Goal: Task Accomplishment & Management: Manage account settings

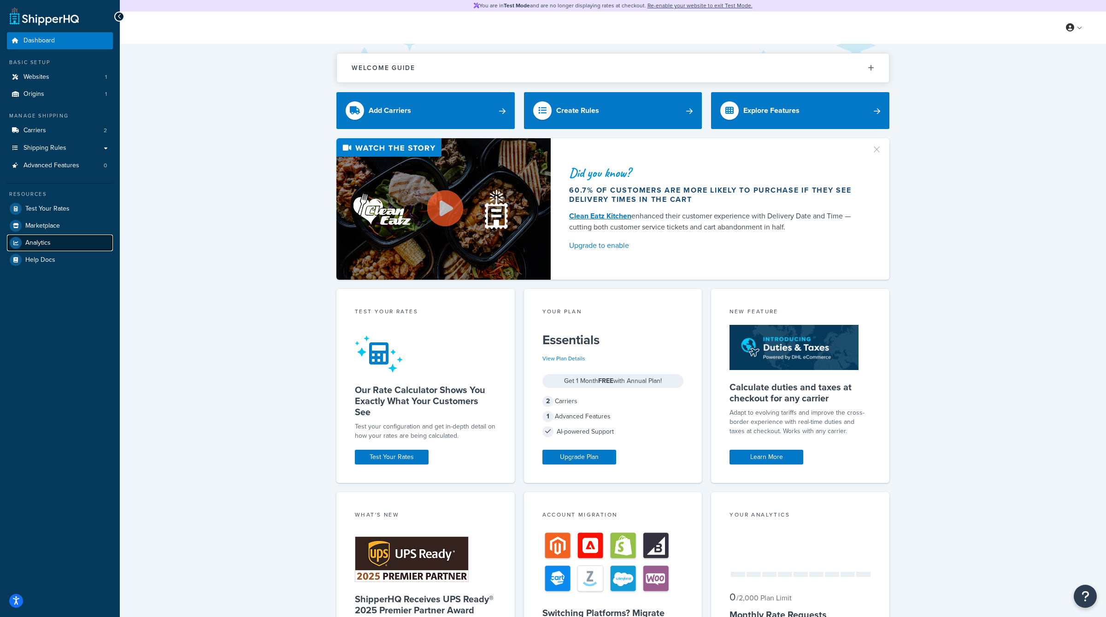
click at [35, 240] on span "Analytics" at bounding box center [37, 243] width 25 height 8
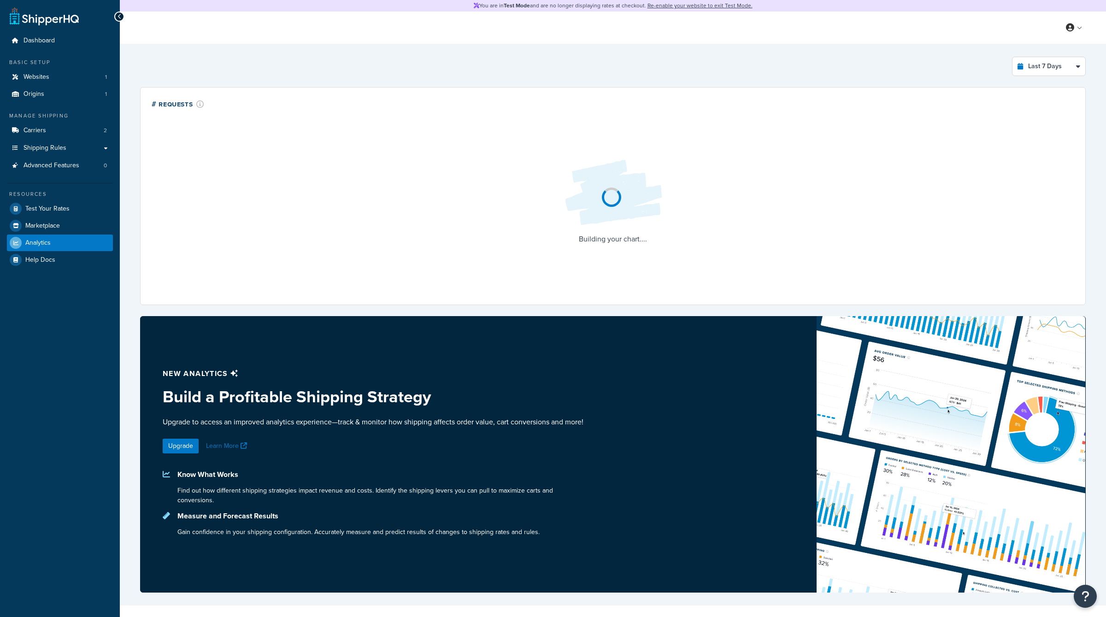
select select "last_7_days"
click at [1047, 68] on link "Billing" at bounding box center [1046, 65] width 82 height 18
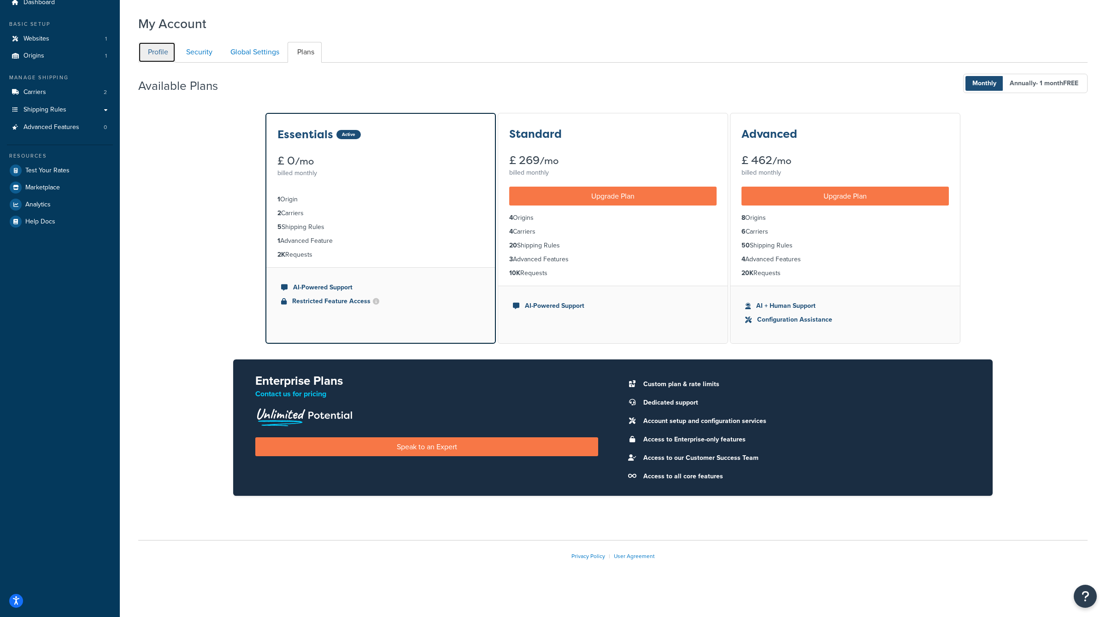
click at [163, 53] on link "Profile" at bounding box center [156, 52] width 37 height 21
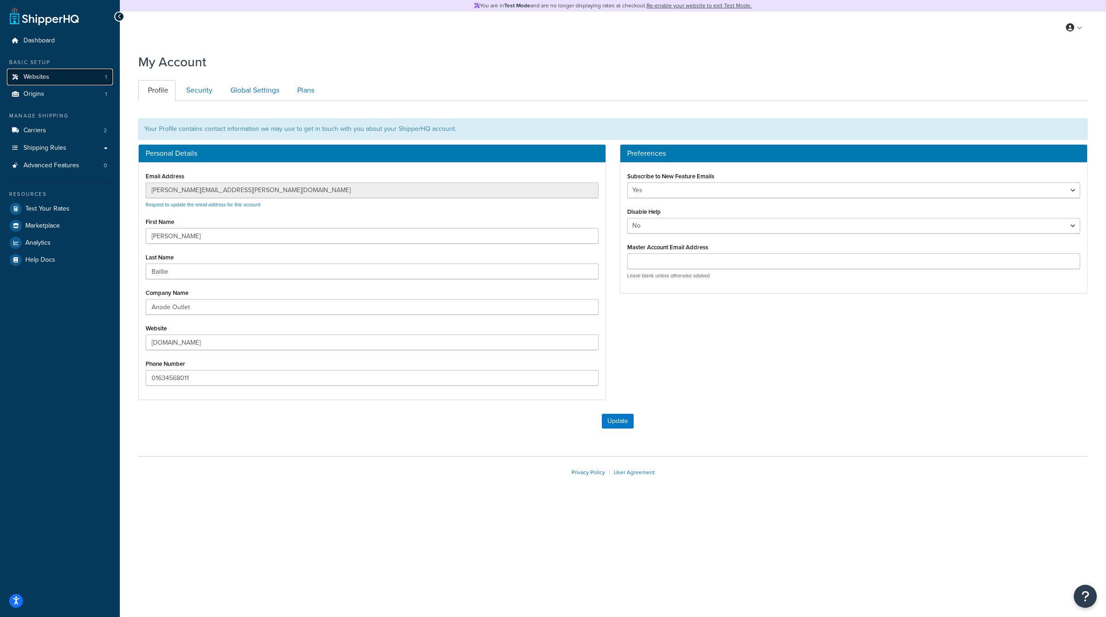
click at [57, 75] on link "Websites 1" at bounding box center [60, 77] width 106 height 17
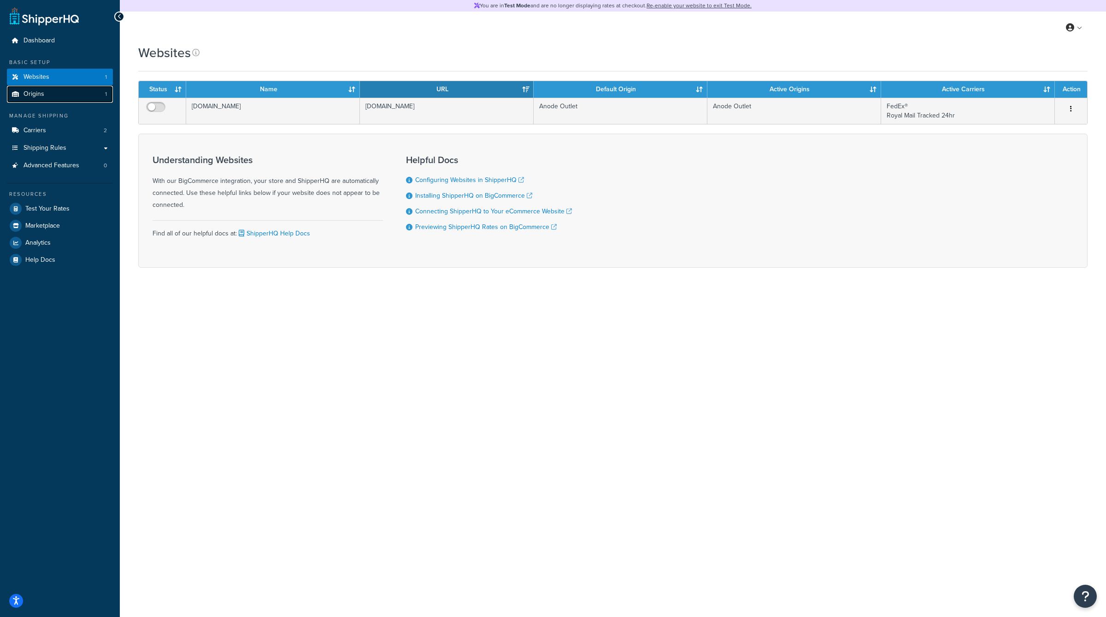
click at [56, 89] on link "Origins 1" at bounding box center [60, 94] width 106 height 17
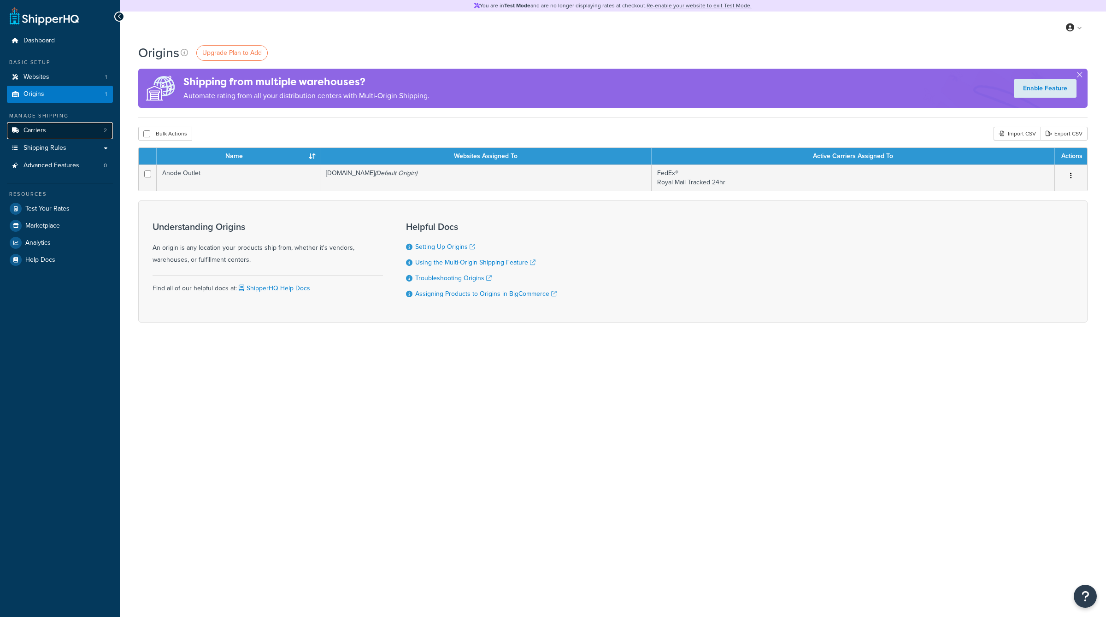
click at [58, 136] on link "Carriers 2" at bounding box center [60, 130] width 106 height 17
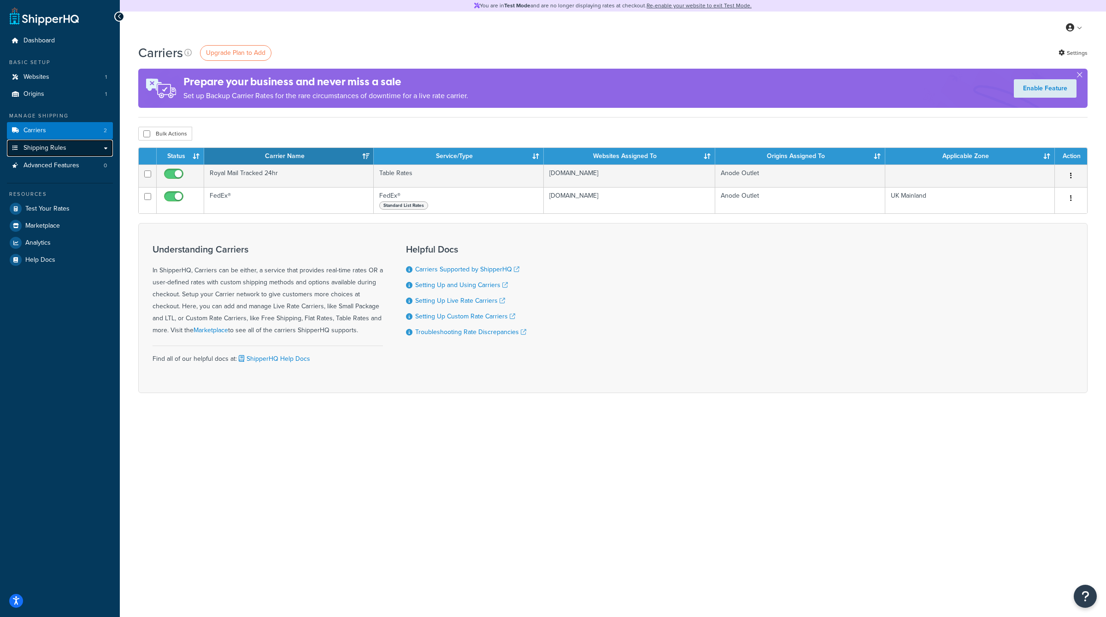
click at [59, 148] on span "Shipping Rules" at bounding box center [45, 148] width 43 height 8
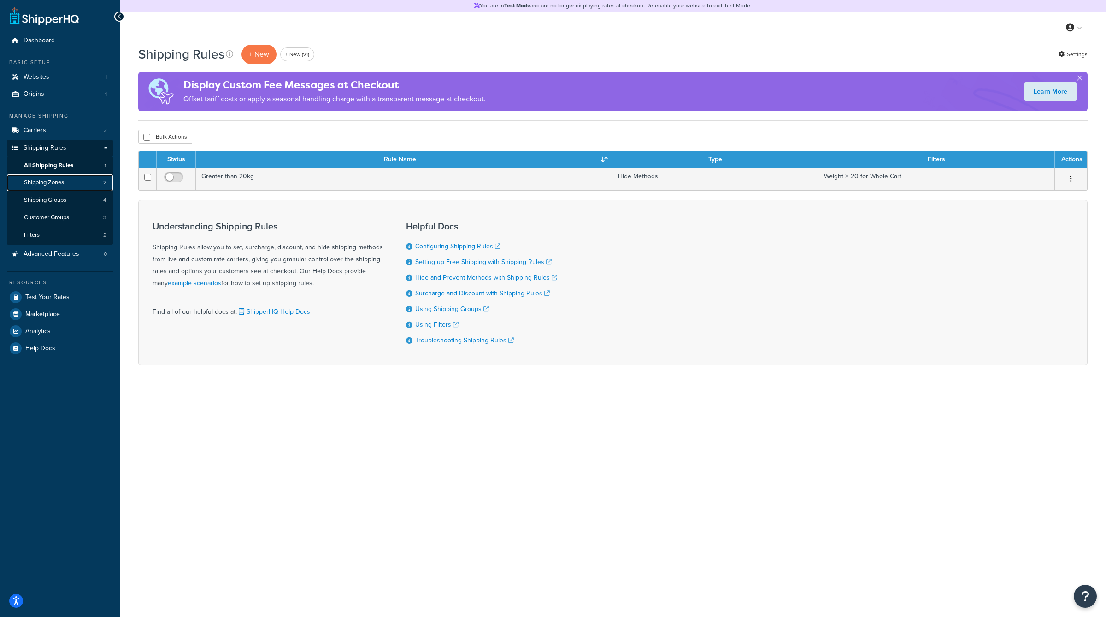
click at [71, 179] on link "Shipping Zones 2" at bounding box center [60, 182] width 106 height 17
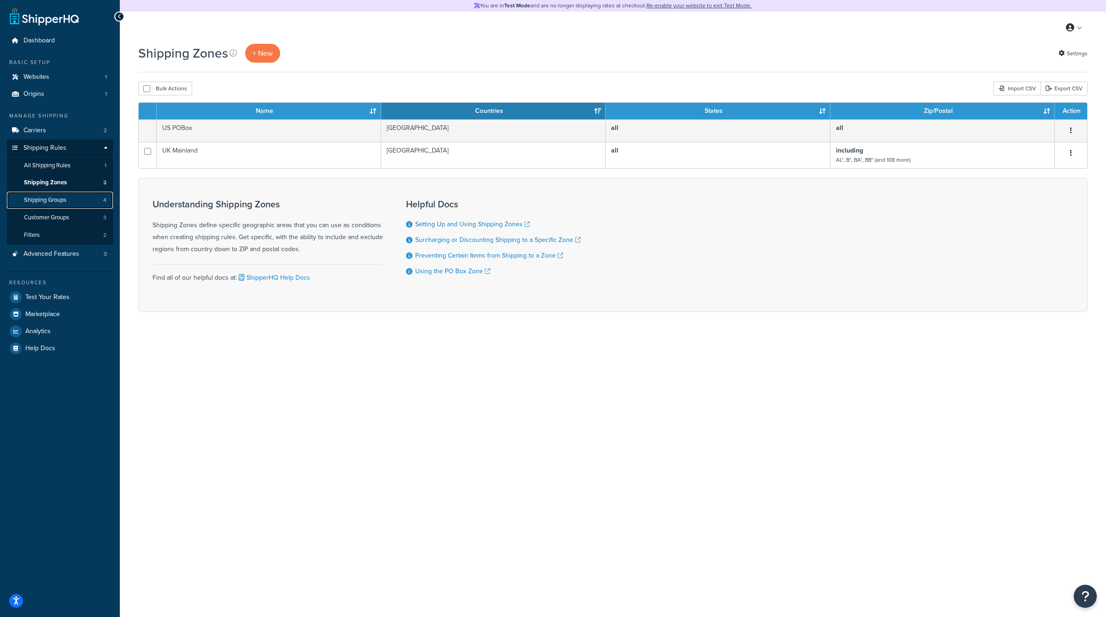
click at [73, 197] on link "Shipping Groups 4" at bounding box center [60, 200] width 106 height 17
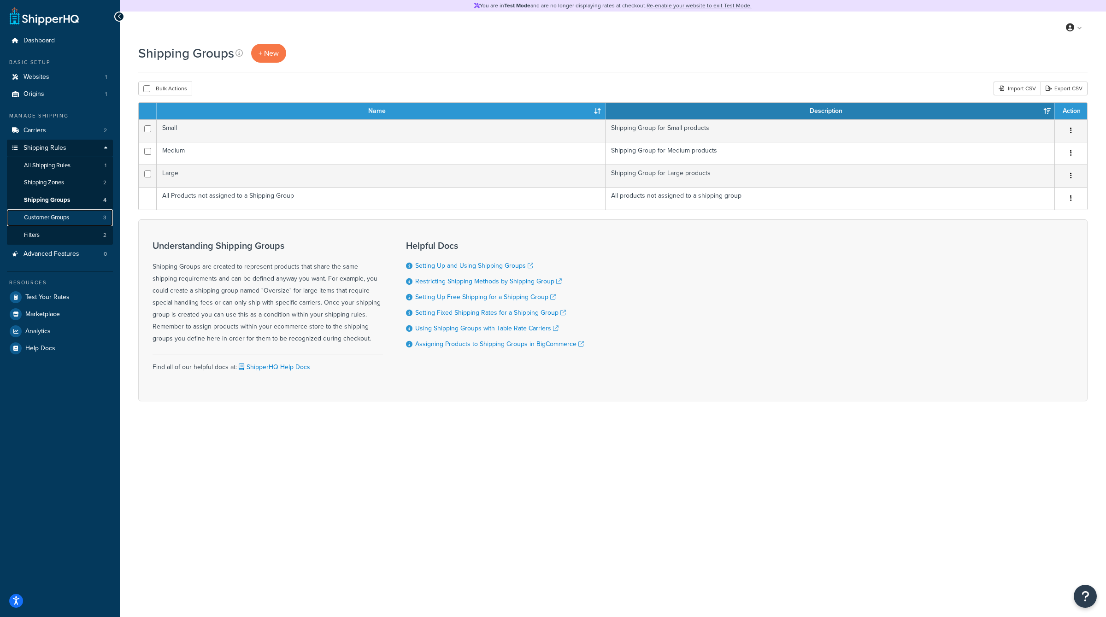
click at [69, 215] on span "Customer Groups" at bounding box center [46, 218] width 45 height 8
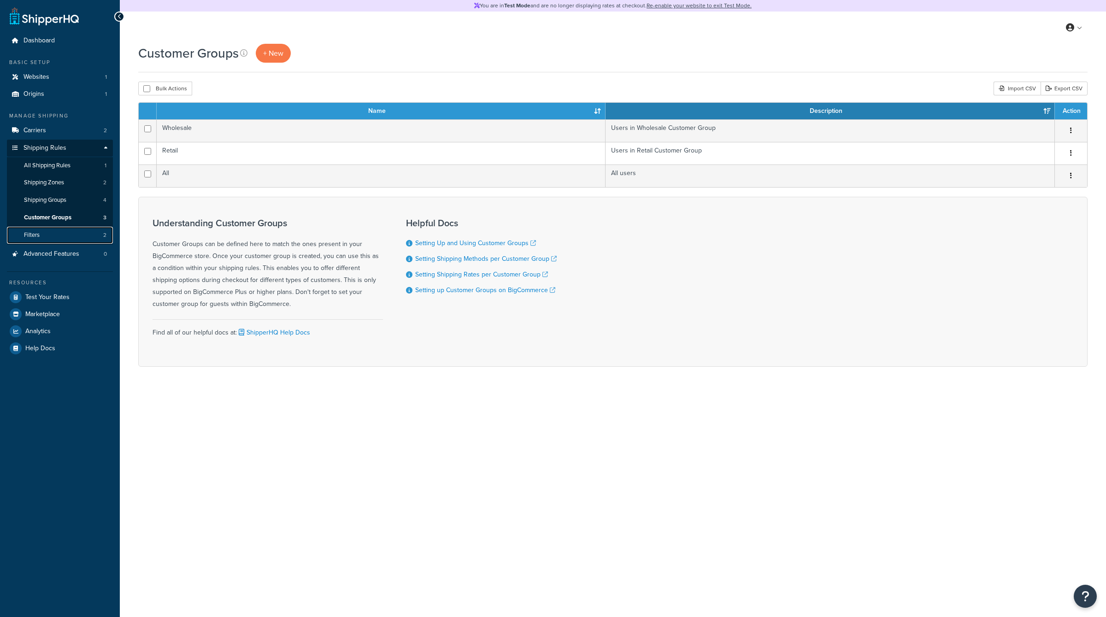
click at [71, 232] on link "Filters 2" at bounding box center [60, 235] width 106 height 17
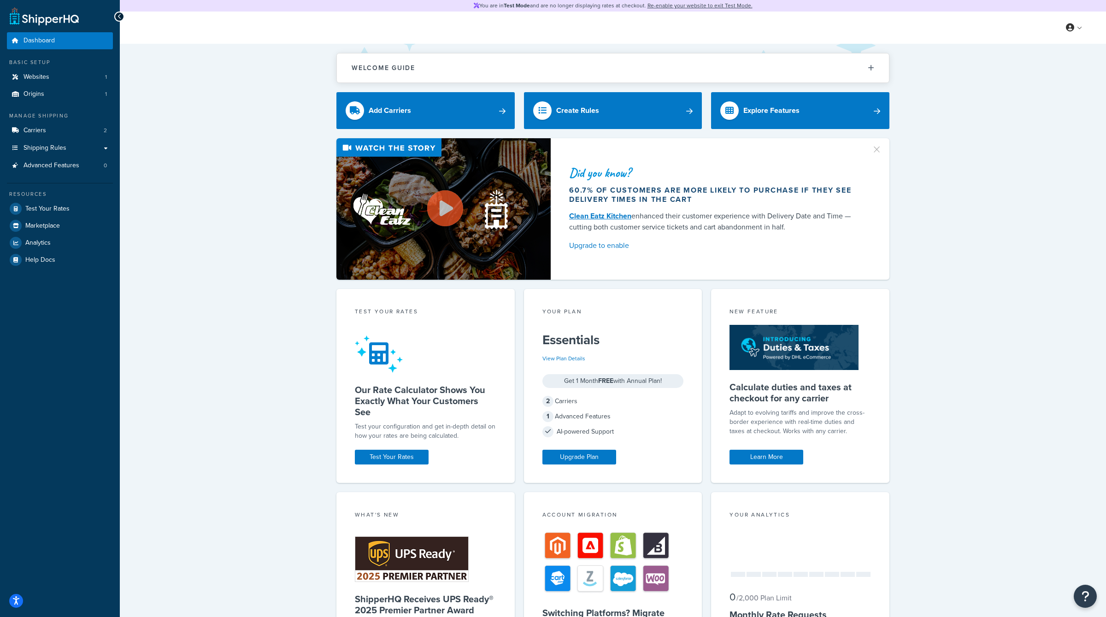
click at [1080, 47] on div "Welcome Guide Recommendations ShipperHQ: An Overview Carrier Setup Shipping Rul…" at bounding box center [613, 388] width 987 height 688
click at [1074, 33] on link at bounding box center [1075, 28] width 26 height 14
click at [1030, 124] on link "Logout" at bounding box center [1046, 120] width 82 height 18
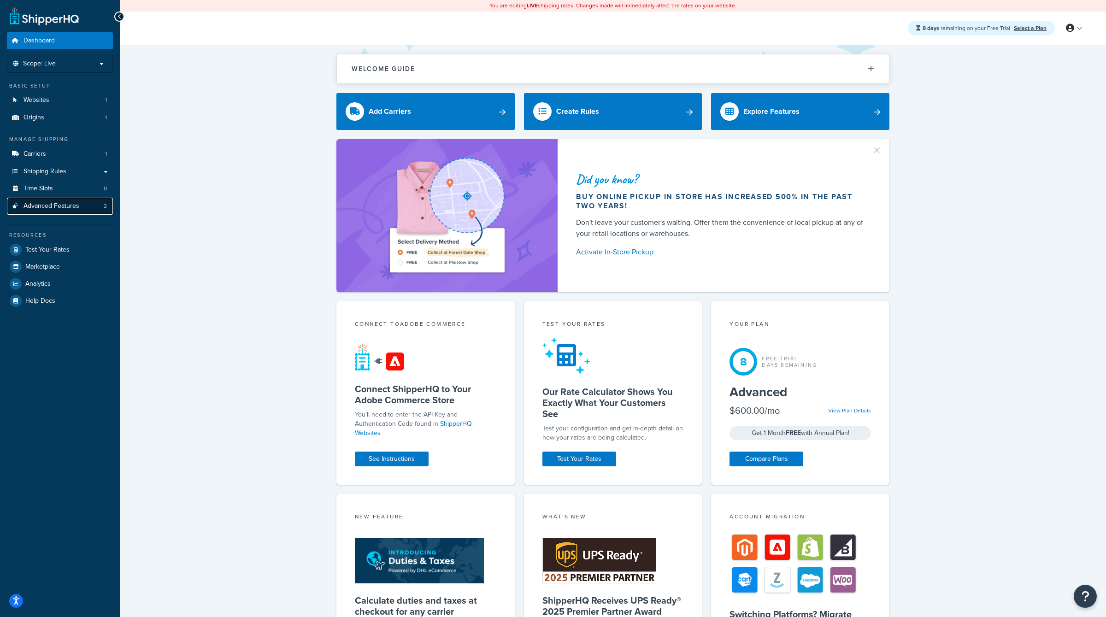
click at [62, 199] on link "Advanced Features 2" at bounding box center [60, 206] width 106 height 17
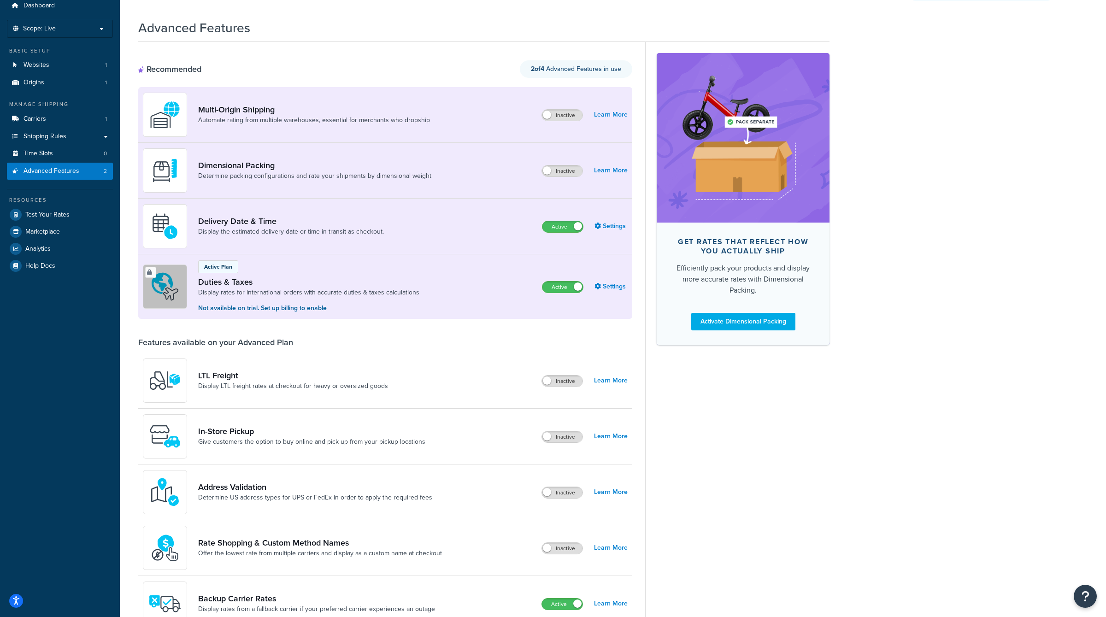
scroll to position [45, 0]
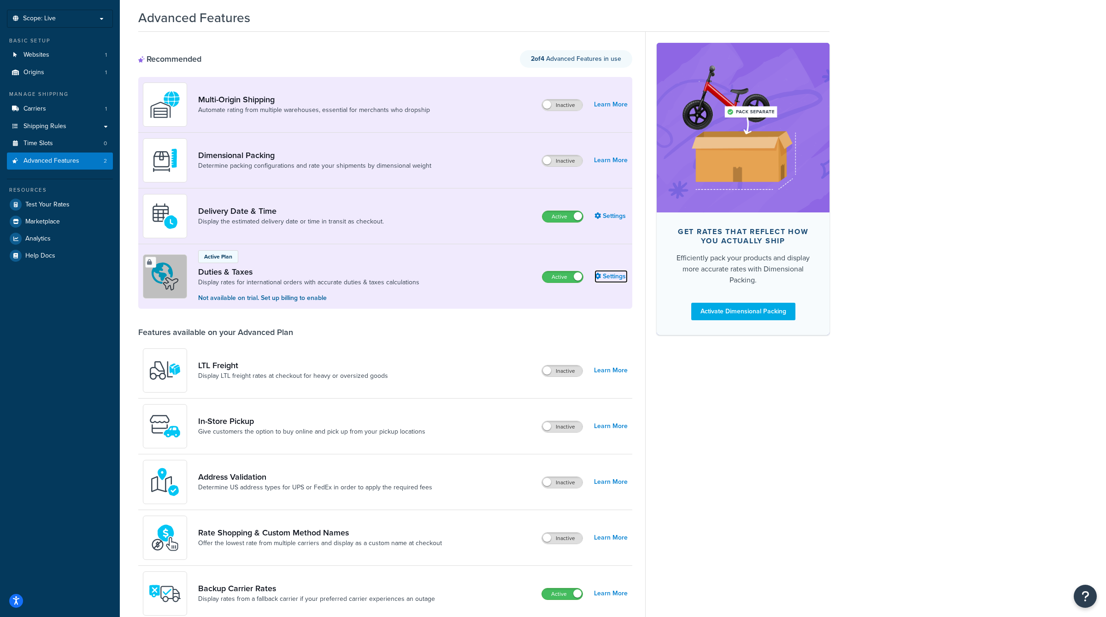
click at [625, 274] on link "Settings" at bounding box center [611, 276] width 33 height 13
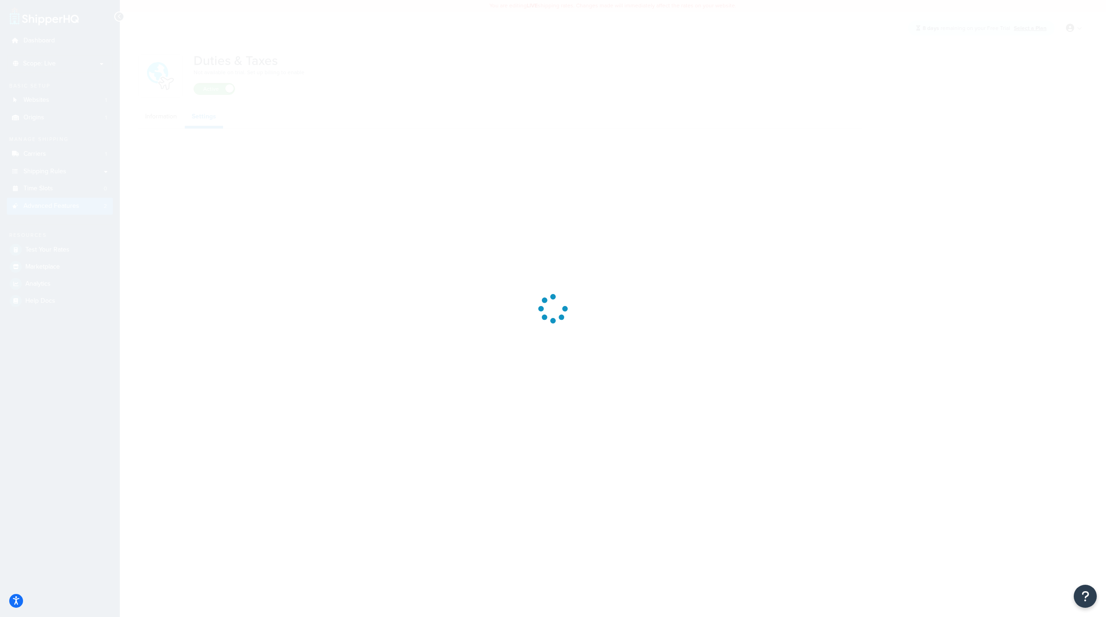
select select "US"
select select "false"
select select "AVERAGE"
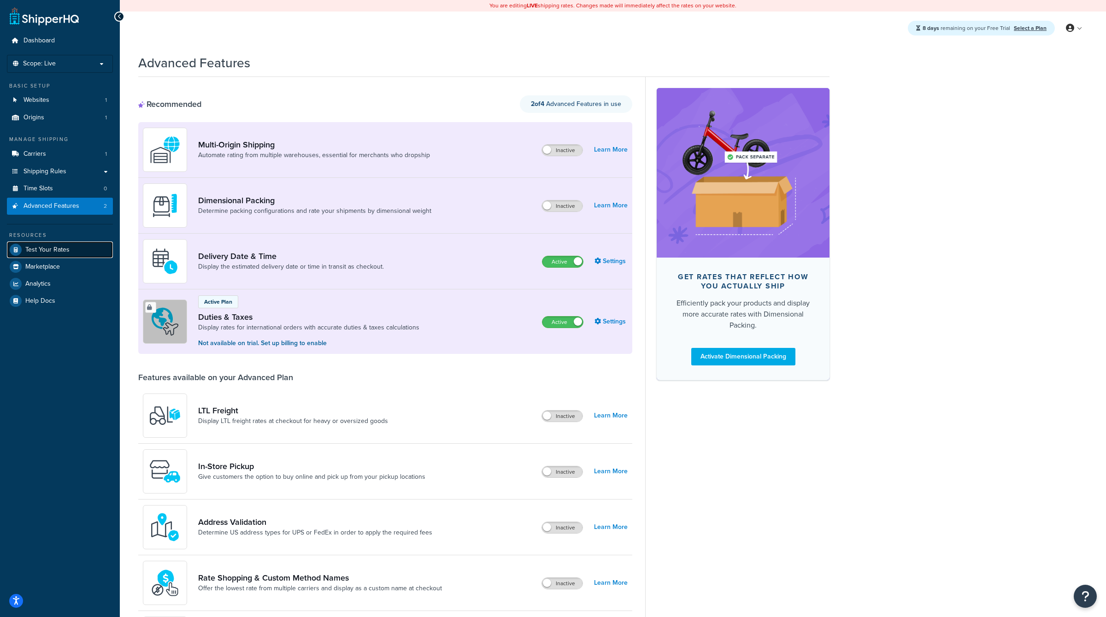
click at [47, 252] on span "Test Your Rates" at bounding box center [47, 250] width 44 height 8
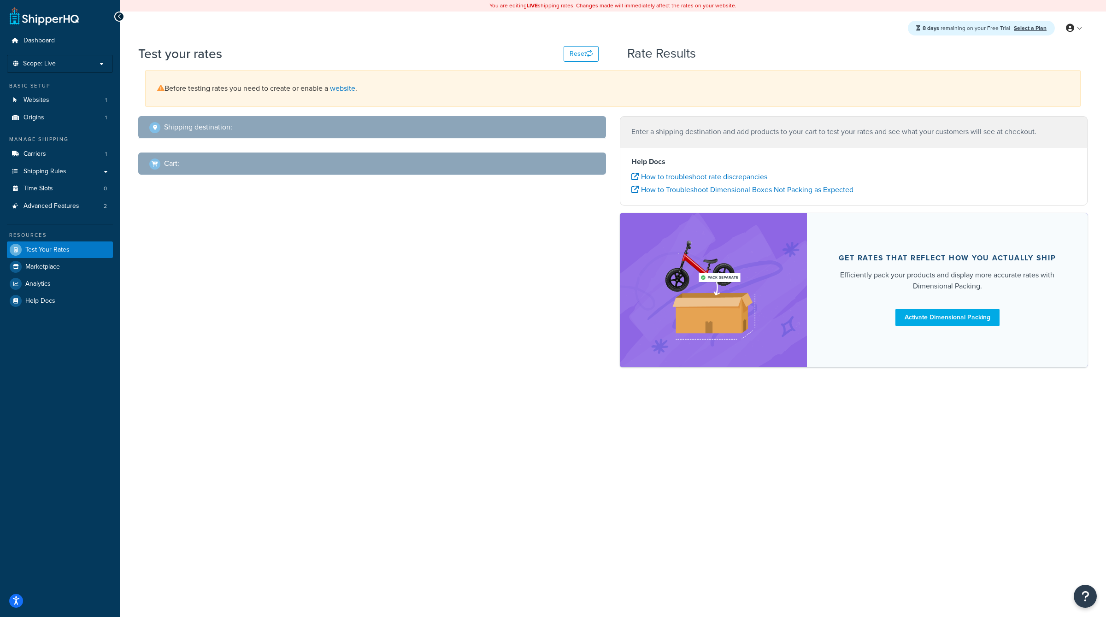
select select "TX"
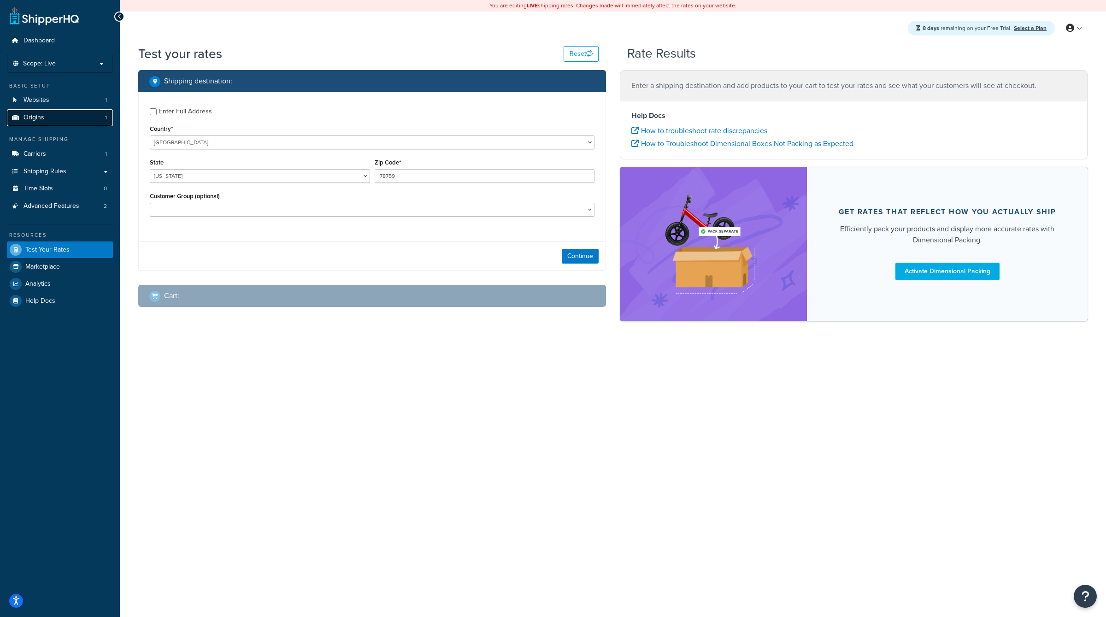
click at [65, 119] on link "Origins 1" at bounding box center [60, 117] width 106 height 17
select select "TX"
click at [169, 109] on div "Enter Full Address" at bounding box center [185, 111] width 53 height 13
click at [157, 109] on input "Enter Full Address" at bounding box center [153, 111] width 7 height 7
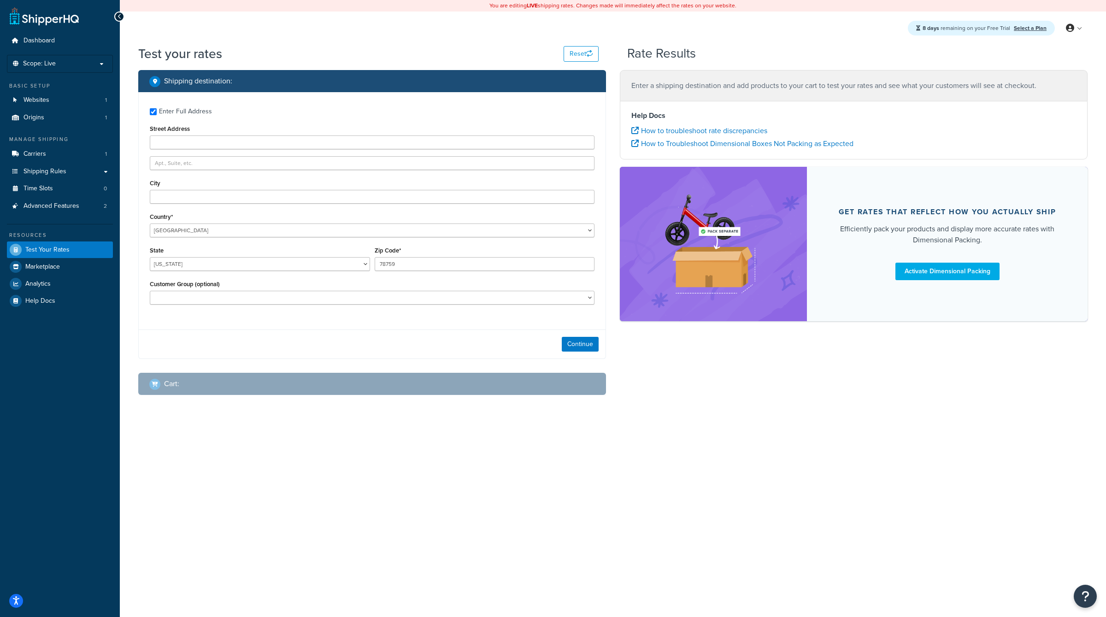
click at [167, 112] on div "Enter Full Address" at bounding box center [185, 111] width 53 height 13
click at [157, 112] on input "Enter Full Address" at bounding box center [153, 111] width 7 height 7
checkbox input "false"
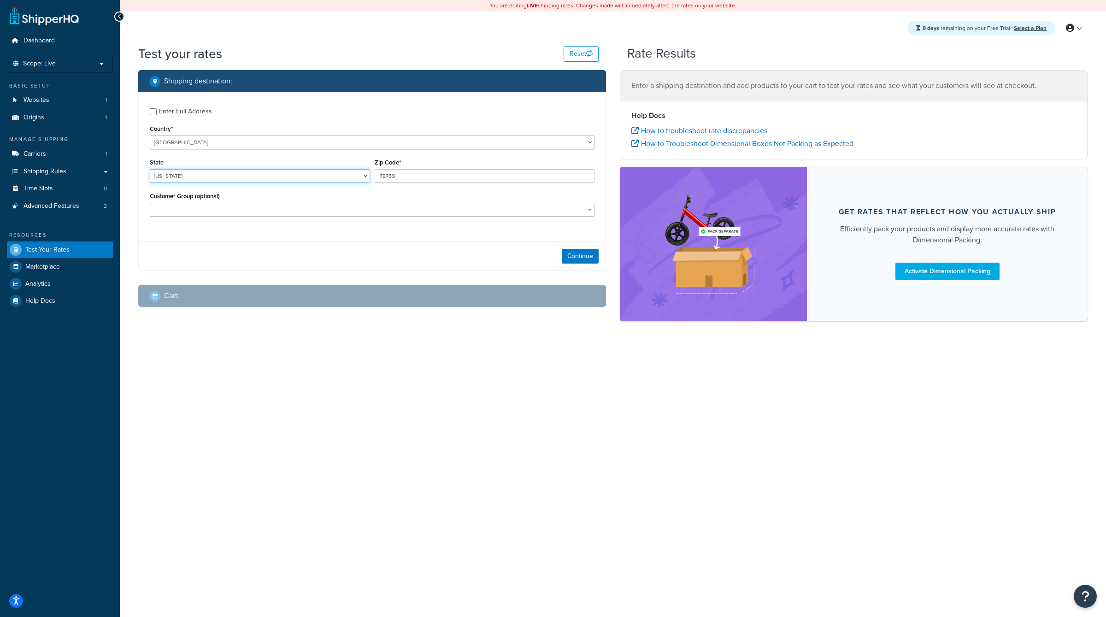
click at [240, 183] on select "Alabama Alaska American Samoa Arizona Arkansas Armed Forces Americas Armed Forc…" at bounding box center [260, 176] width 220 height 14
click at [381, 142] on select "United States United Kingdom Afghanistan Åland Islands Albania Algeria American…" at bounding box center [372, 143] width 445 height 14
select select "CA"
click at [150, 136] on select "United States United Kingdom Afghanistan Åland Islands Albania Algeria American…" at bounding box center [372, 143] width 445 height 14
click at [579, 258] on button "Continue" at bounding box center [580, 256] width 37 height 15
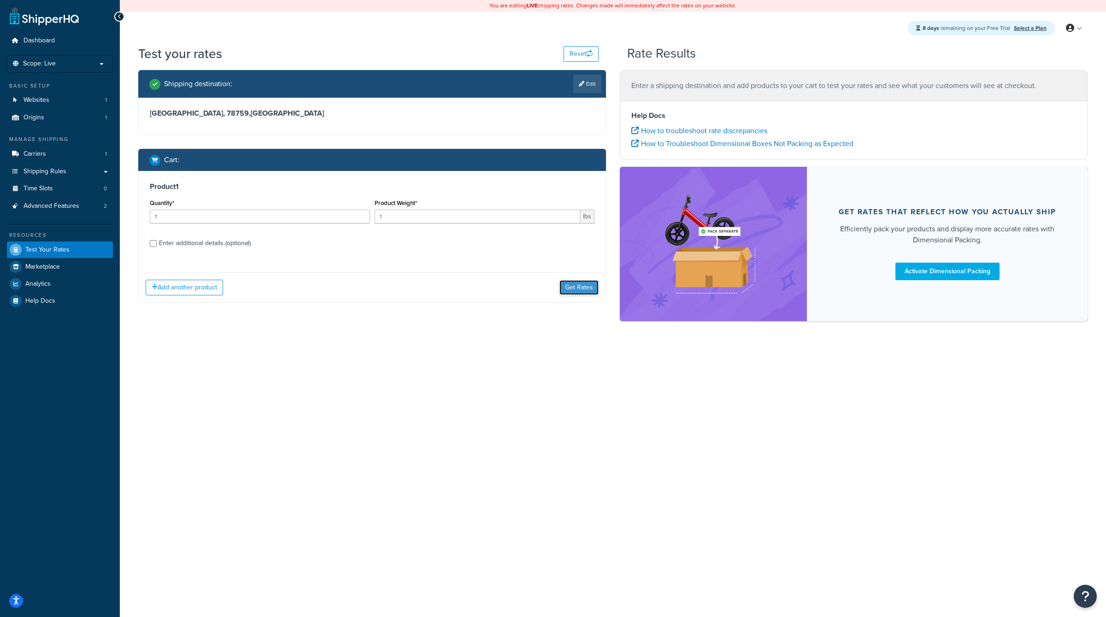
click at [573, 286] on button "Get Rates" at bounding box center [579, 287] width 39 height 15
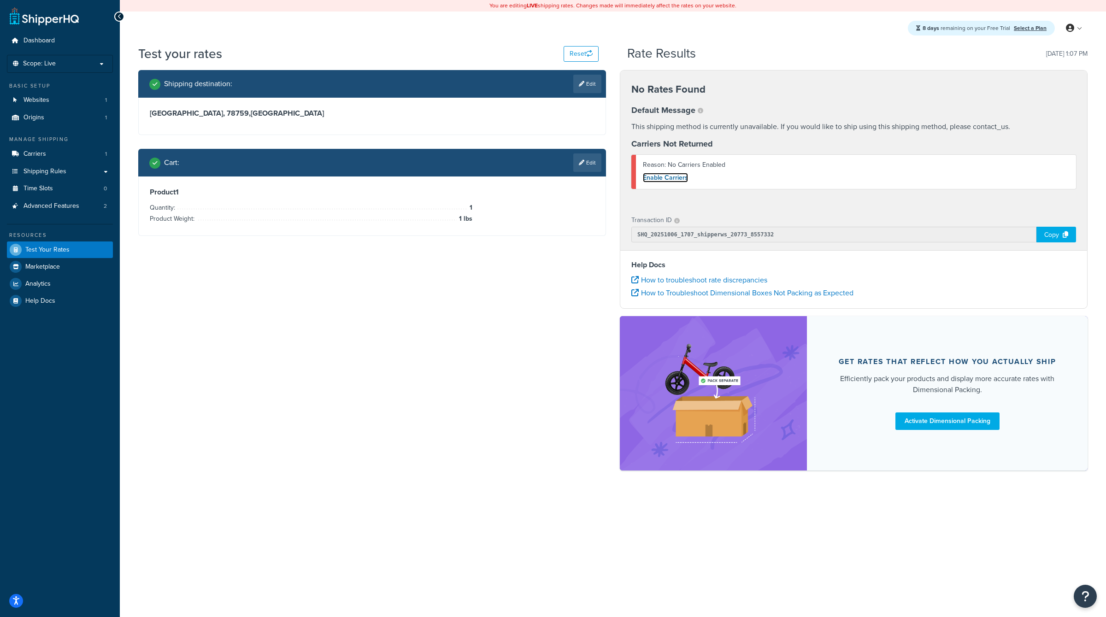
click at [671, 179] on link "Enable Carriers" at bounding box center [665, 178] width 45 height 10
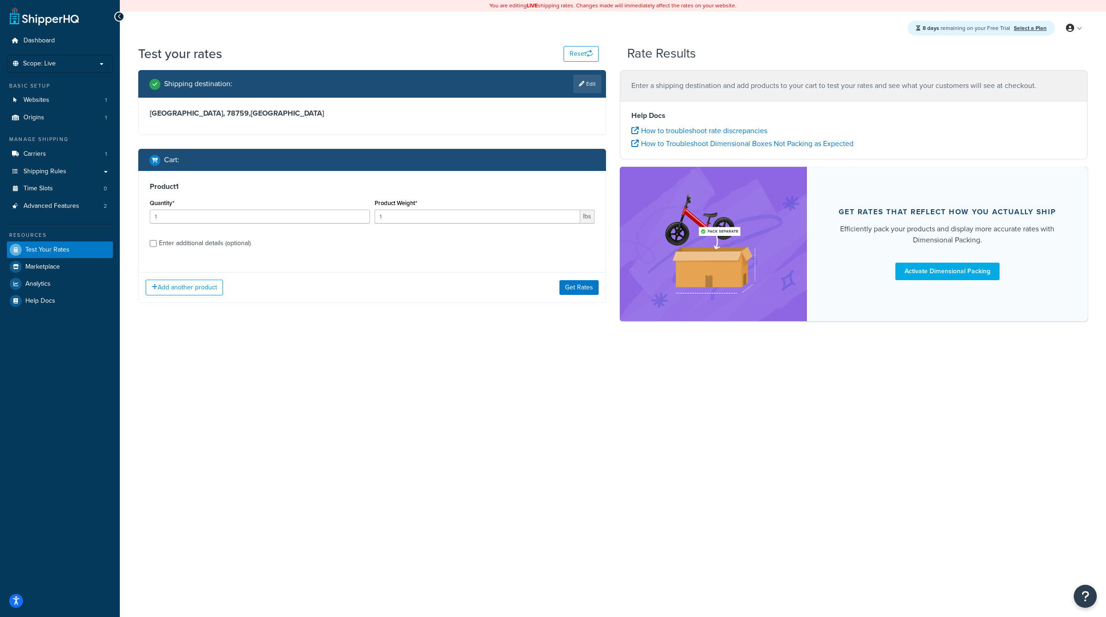
click at [62, 16] on link at bounding box center [44, 16] width 69 height 18
click at [66, 106] on link "Websites 1" at bounding box center [60, 100] width 106 height 17
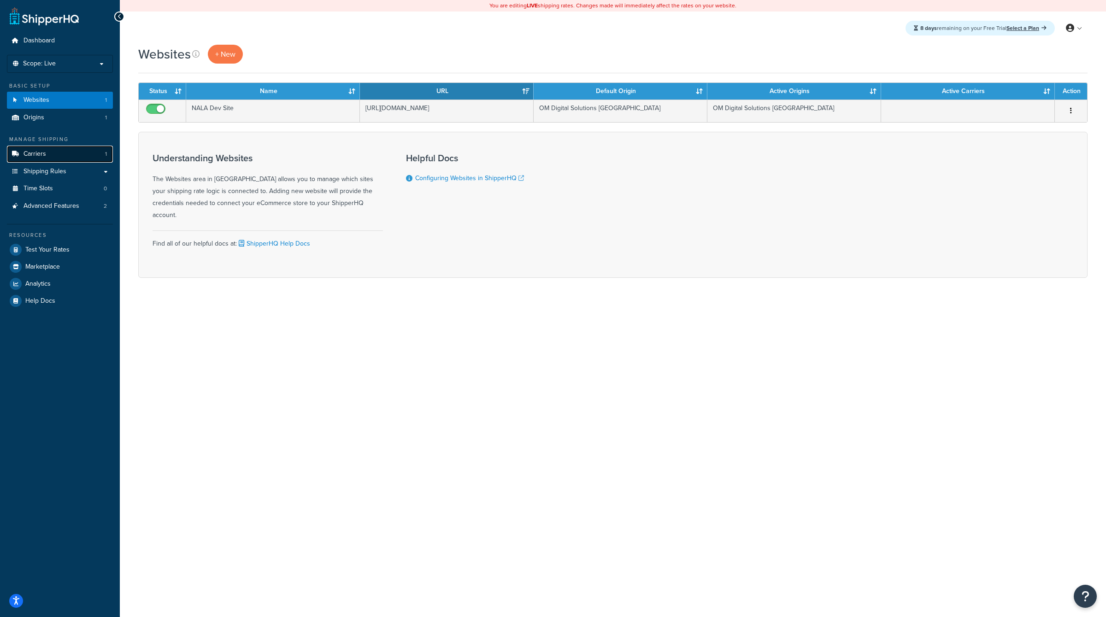
click at [78, 152] on link "Carriers 1" at bounding box center [60, 154] width 106 height 17
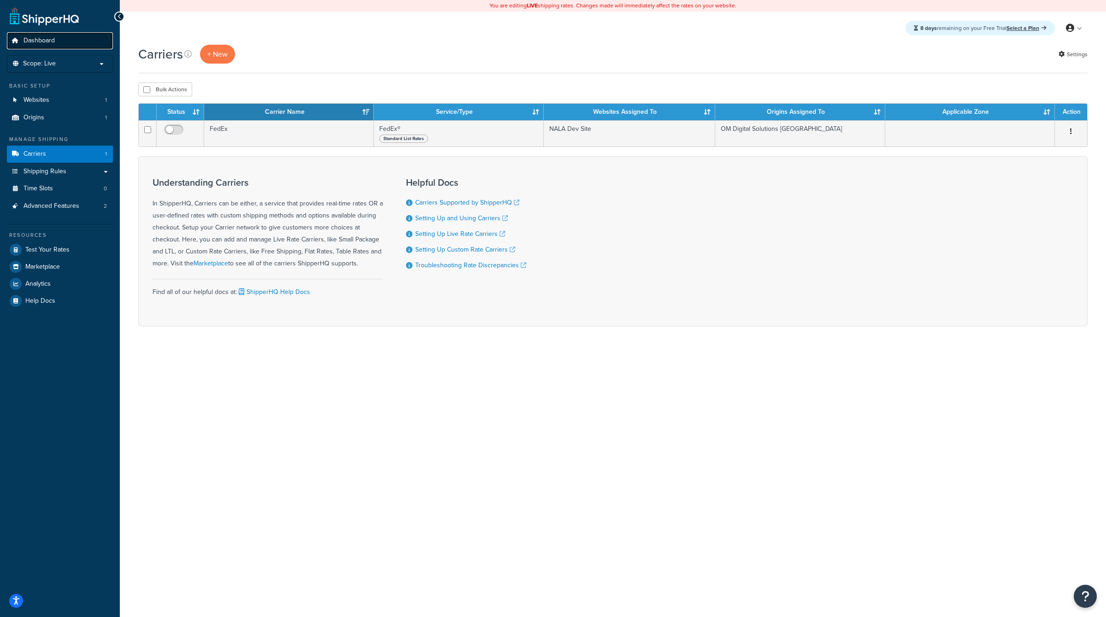
click at [69, 40] on link "Dashboard" at bounding box center [60, 40] width 106 height 17
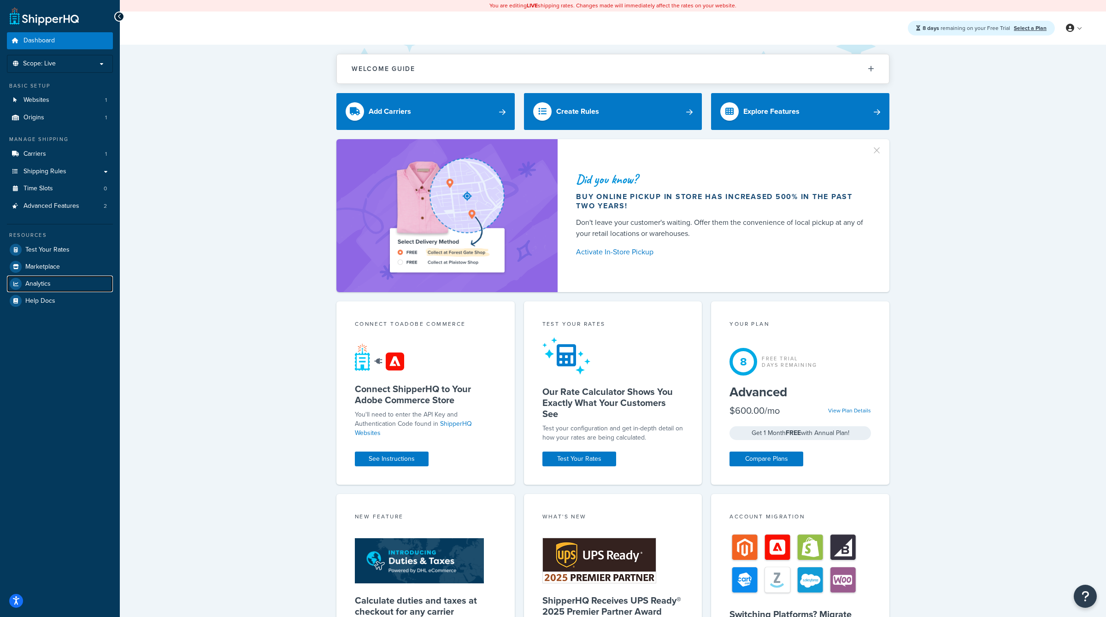
click at [77, 283] on link "Analytics" at bounding box center [60, 284] width 106 height 17
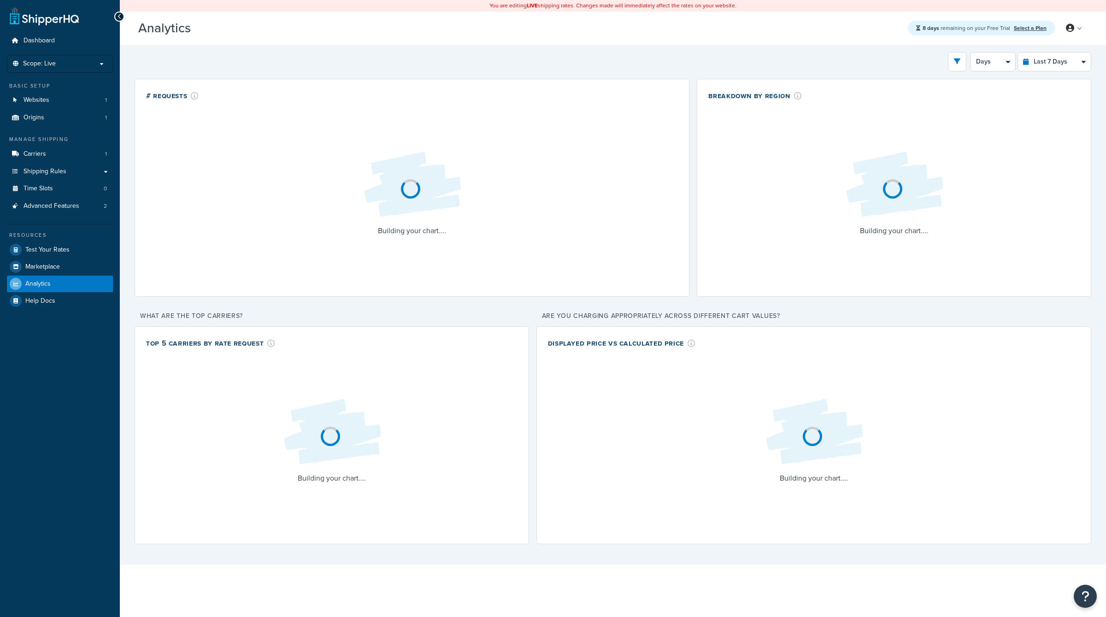
select select "last_7_days"
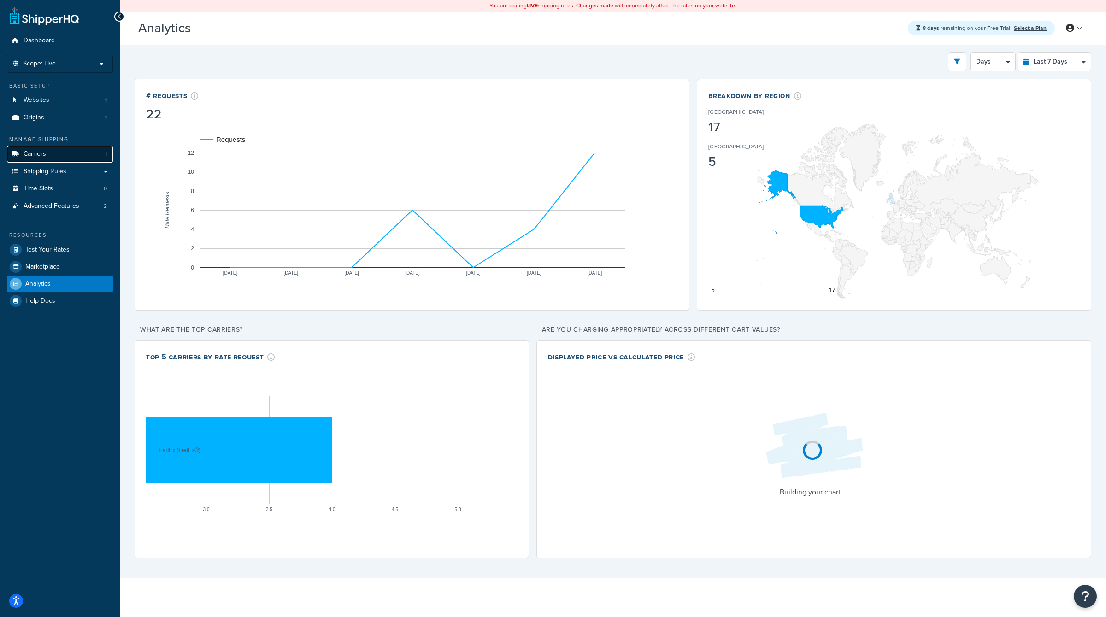
click at [58, 155] on link "Carriers 1" at bounding box center [60, 154] width 106 height 17
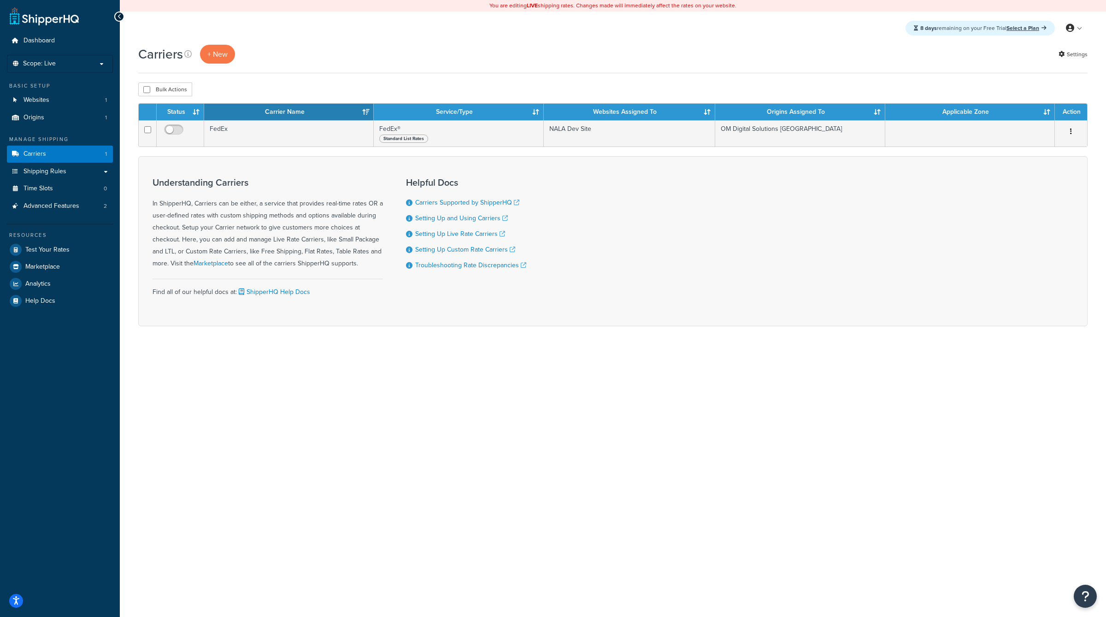
click at [494, 504] on div "You are editing LIVE shipping rates. Changes made will immediately affect the r…" at bounding box center [613, 308] width 987 height 617
click at [596, 465] on div "You are editing LIVE shipping rates. Changes made will immediately affect the r…" at bounding box center [613, 308] width 987 height 617
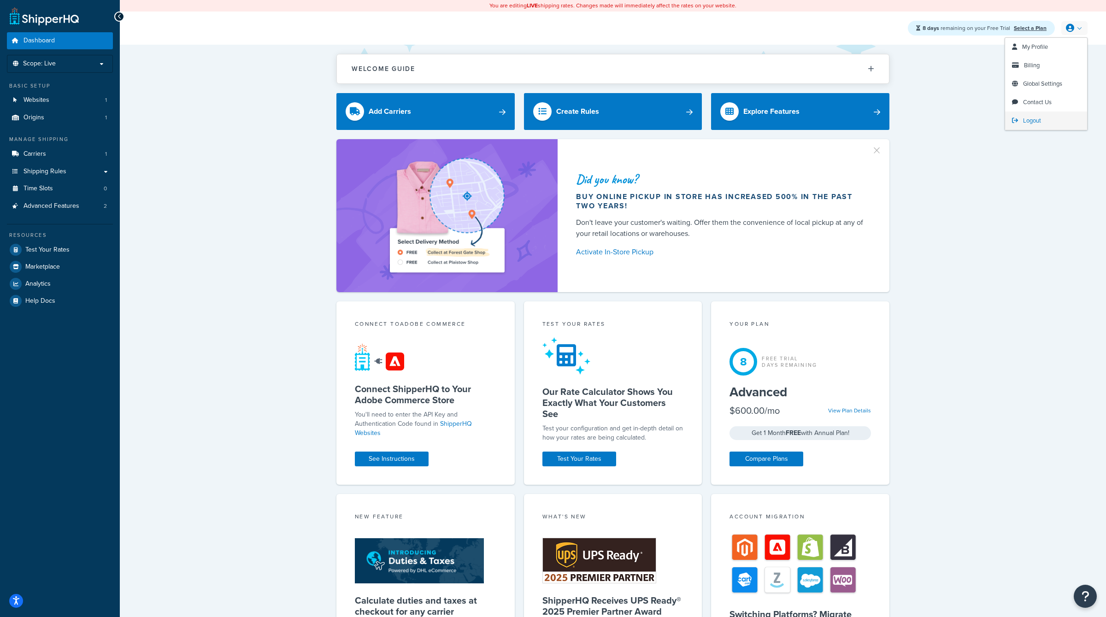
click at [1037, 117] on span "Logout" at bounding box center [1032, 120] width 18 height 9
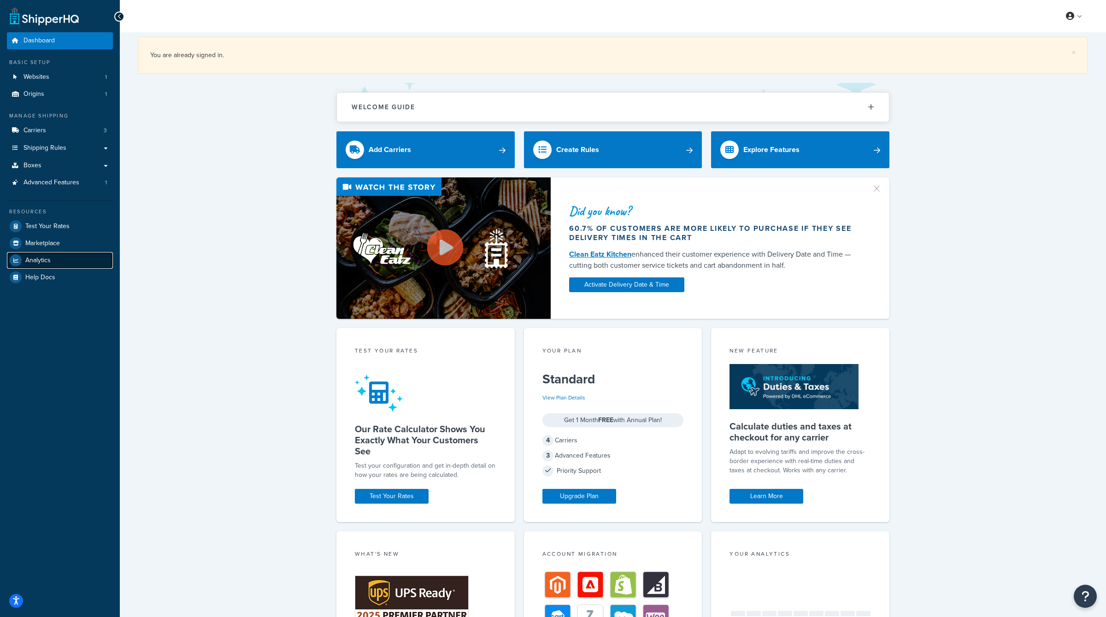
click at [63, 264] on link "Analytics" at bounding box center [60, 260] width 106 height 17
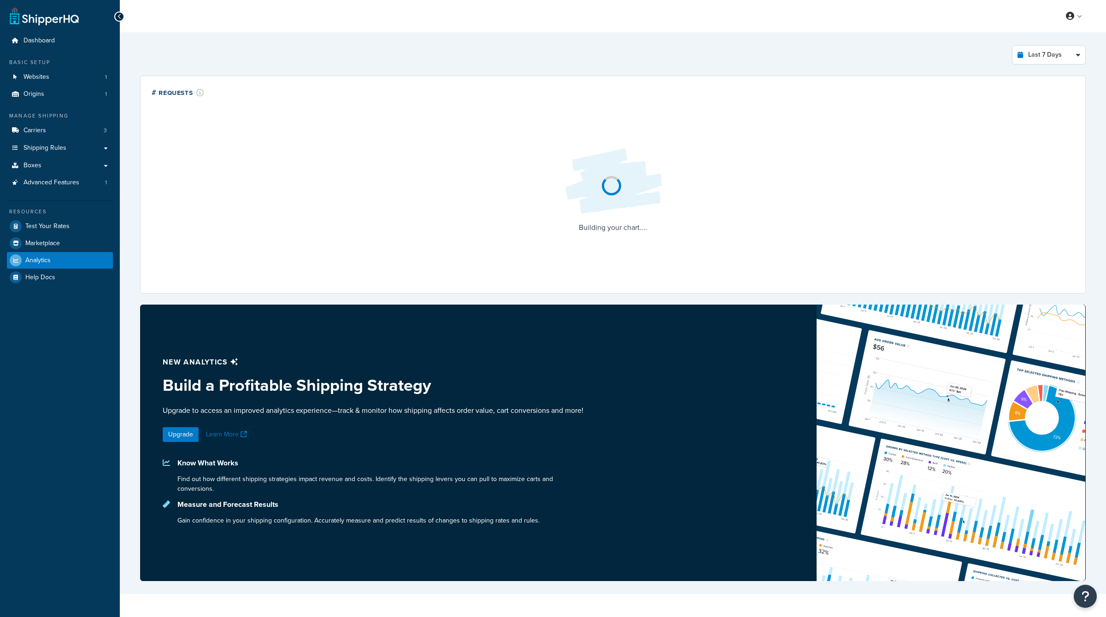
select select "last_7_days"
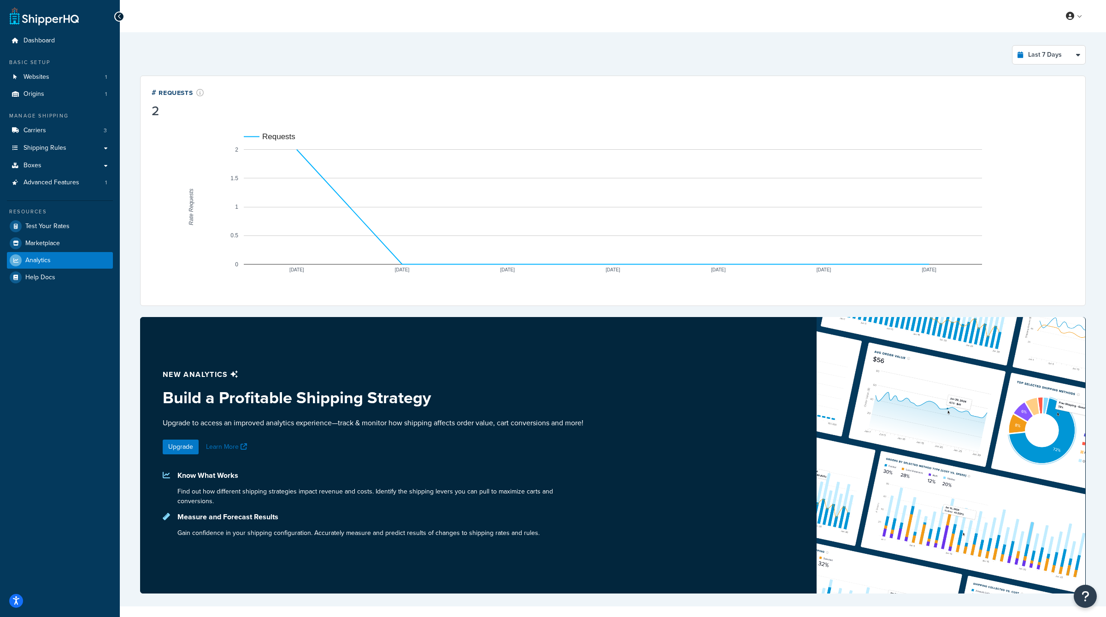
click at [77, 66] on div "Basic Setup Websites 1 Origins 1" at bounding box center [60, 81] width 106 height 44
click at [77, 73] on link "Websites 1" at bounding box center [60, 77] width 106 height 17
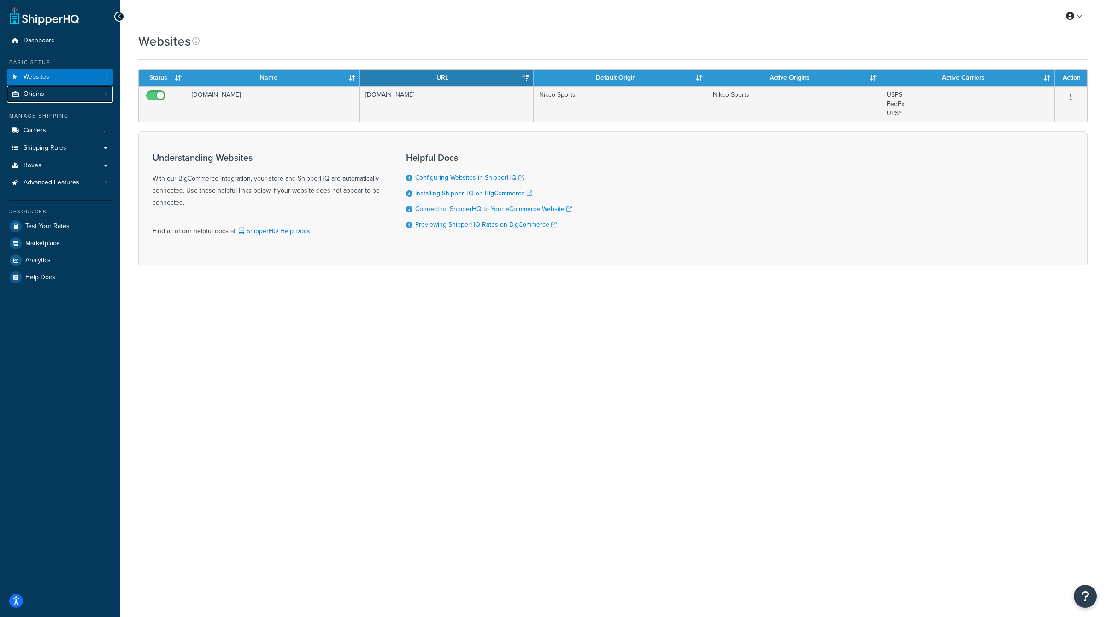
click at [79, 94] on link "Origins 1" at bounding box center [60, 94] width 106 height 17
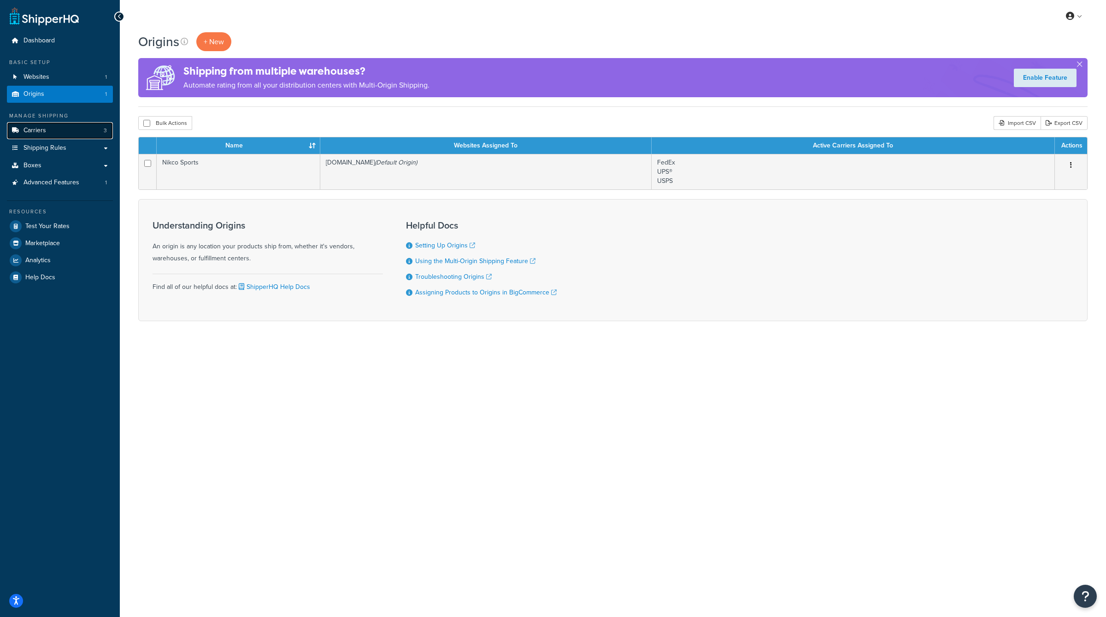
click at [92, 133] on link "Carriers 3" at bounding box center [60, 130] width 106 height 17
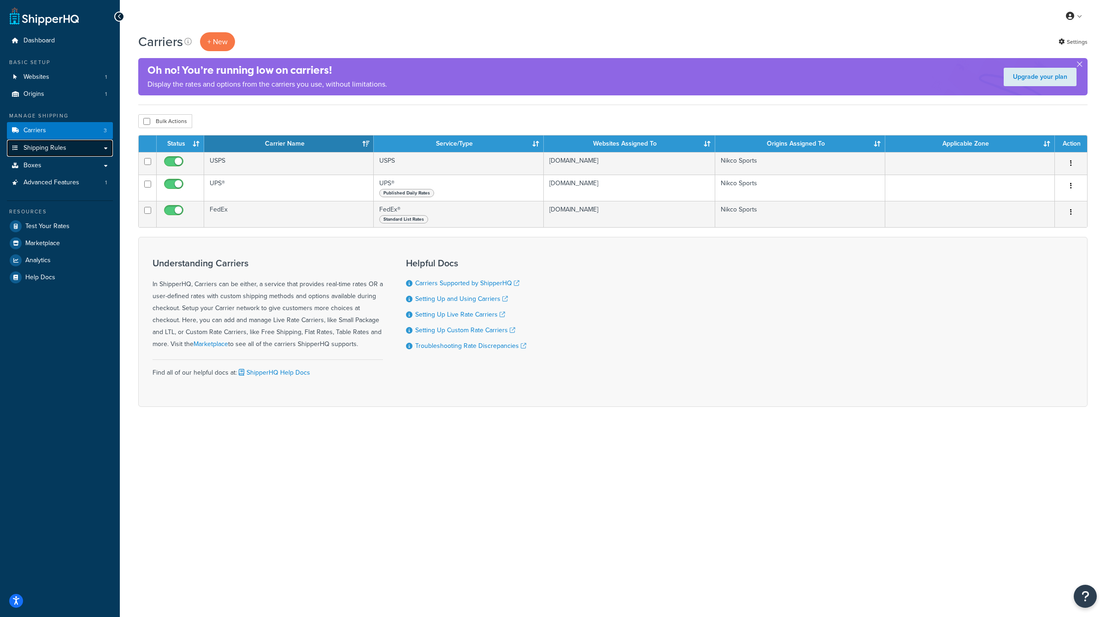
click at [89, 149] on link "Shipping Rules" at bounding box center [60, 148] width 106 height 17
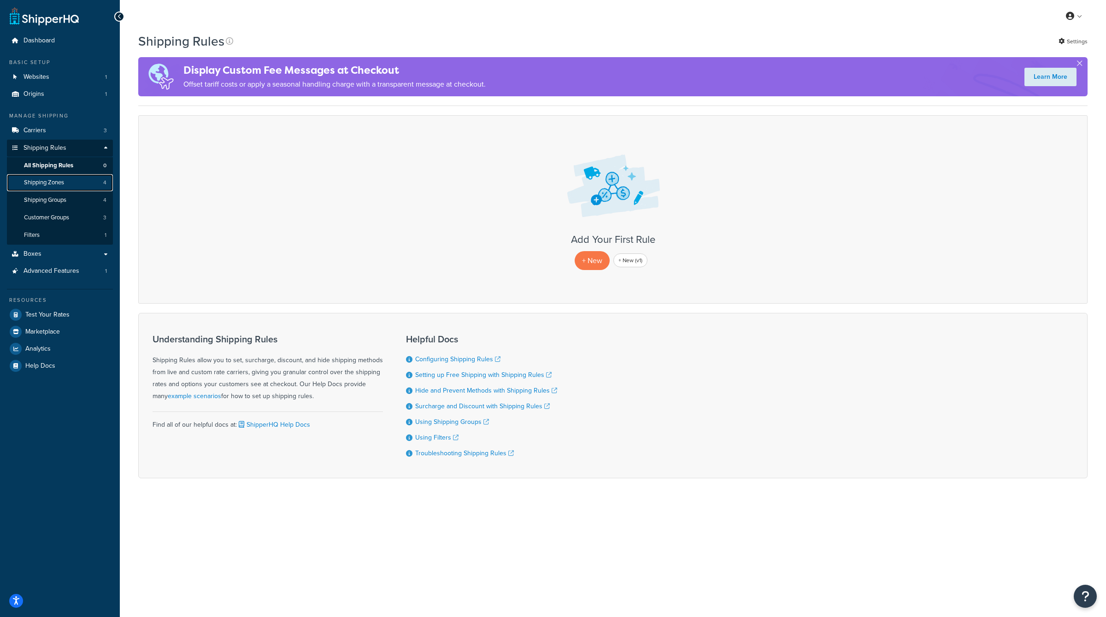
click at [89, 185] on link "Shipping Zones 4" at bounding box center [60, 182] width 106 height 17
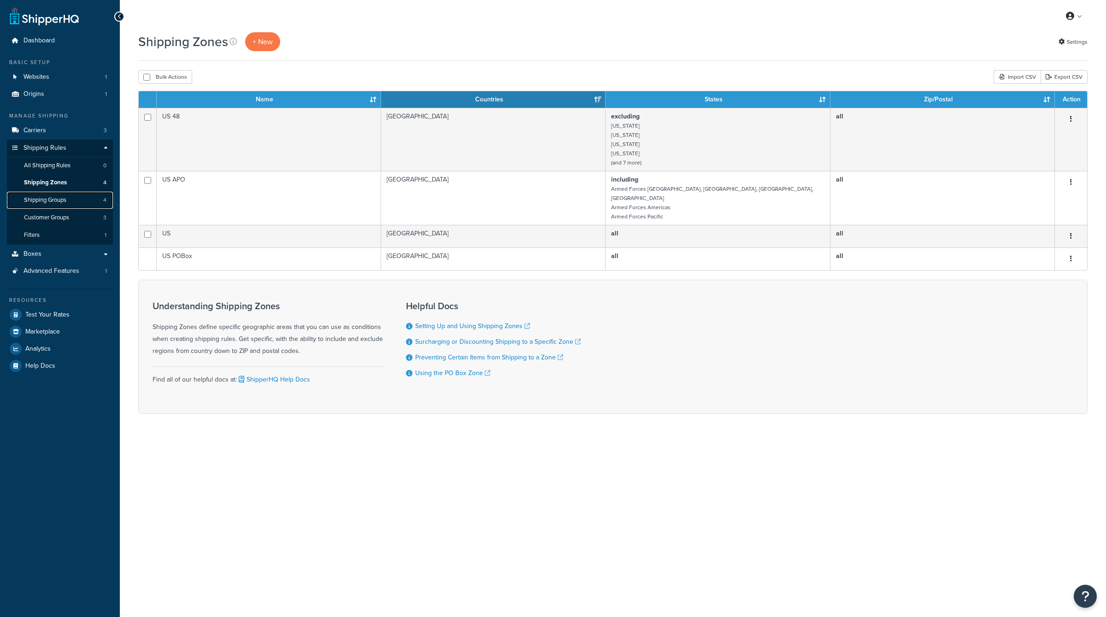
click at [88, 199] on link "Shipping Groups 4" at bounding box center [60, 200] width 106 height 17
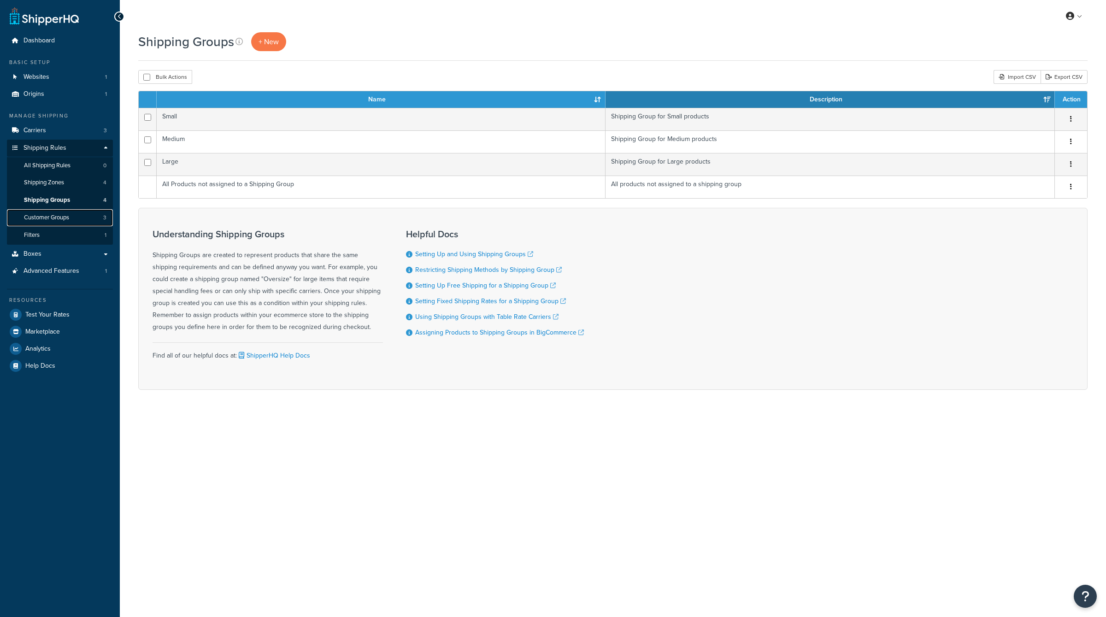
click at [86, 215] on link "Customer Groups 3" at bounding box center [60, 217] width 106 height 17
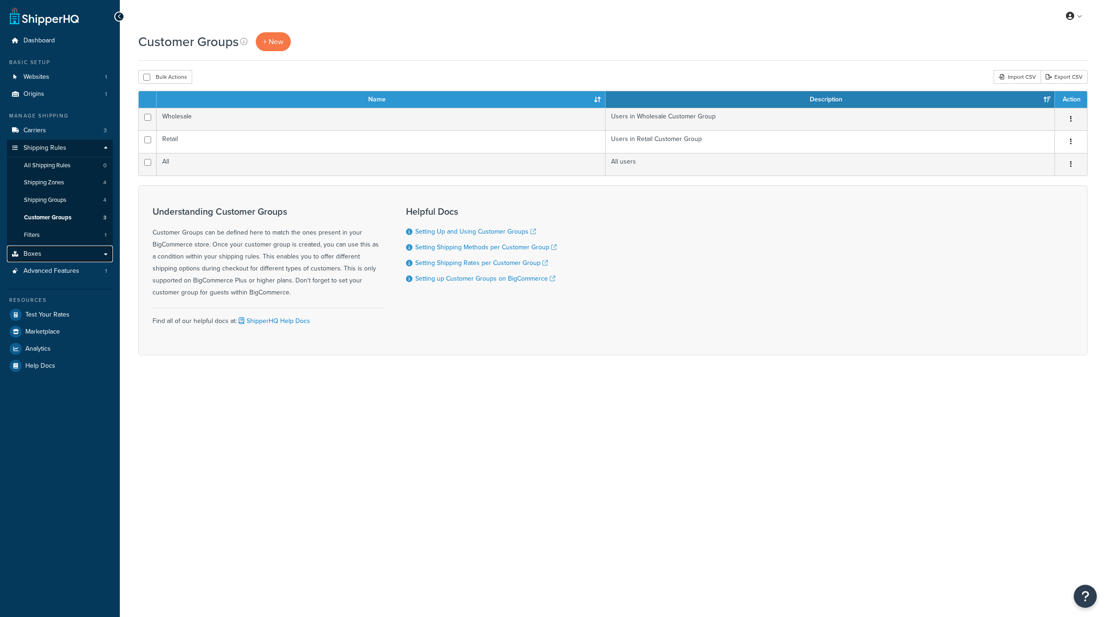
click at [86, 252] on link "Boxes" at bounding box center [60, 254] width 106 height 17
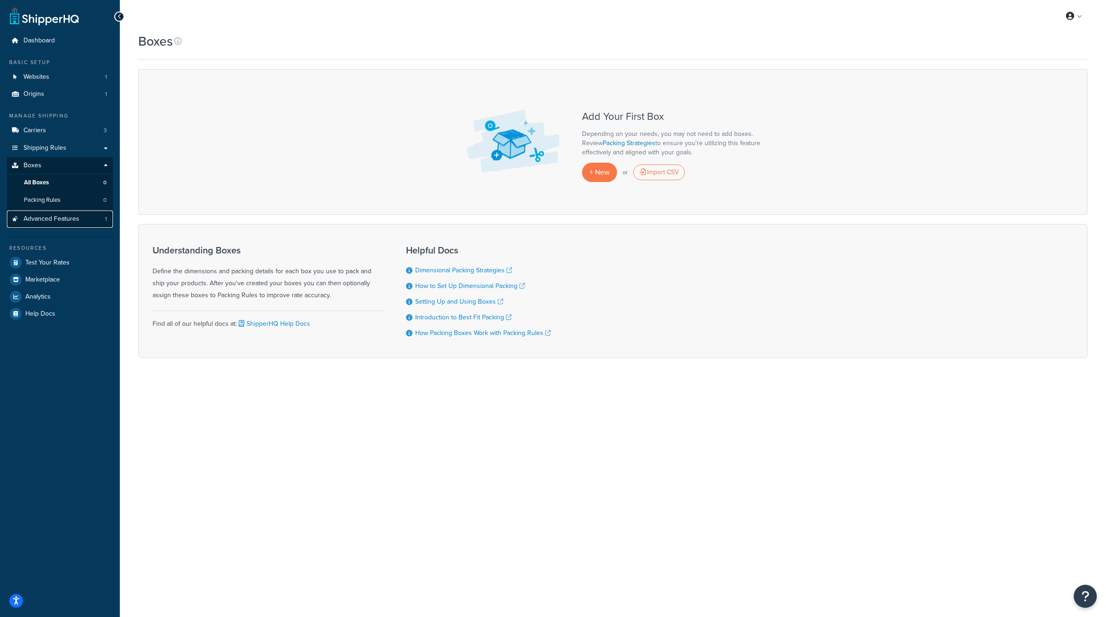
click at [93, 224] on link "Advanced Features 1" at bounding box center [60, 219] width 106 height 17
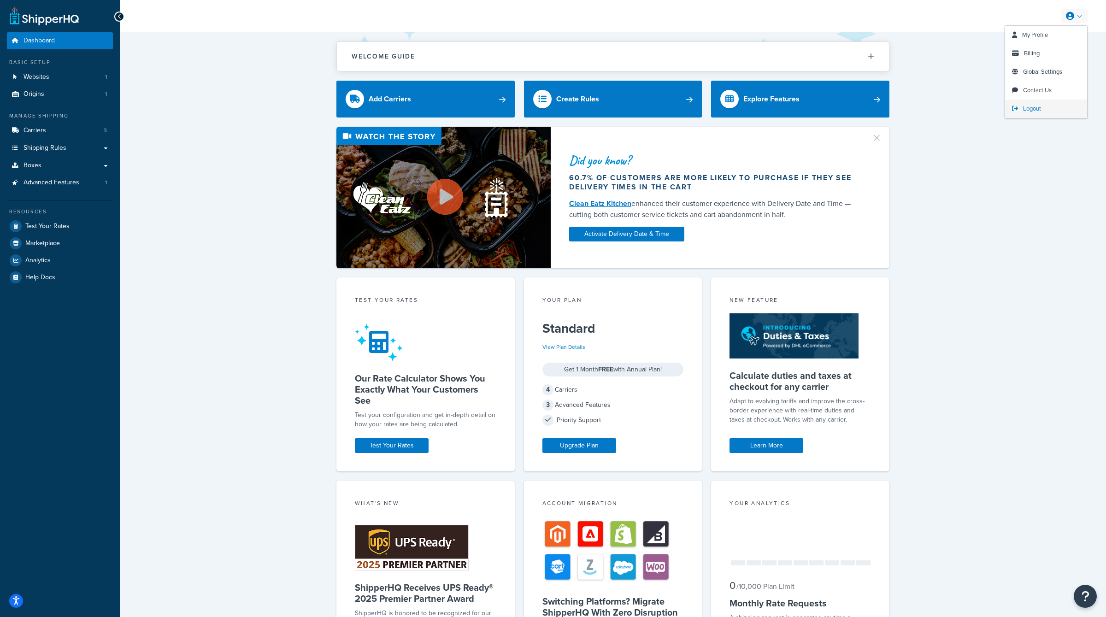
click at [1035, 106] on span "Logout" at bounding box center [1032, 108] width 18 height 9
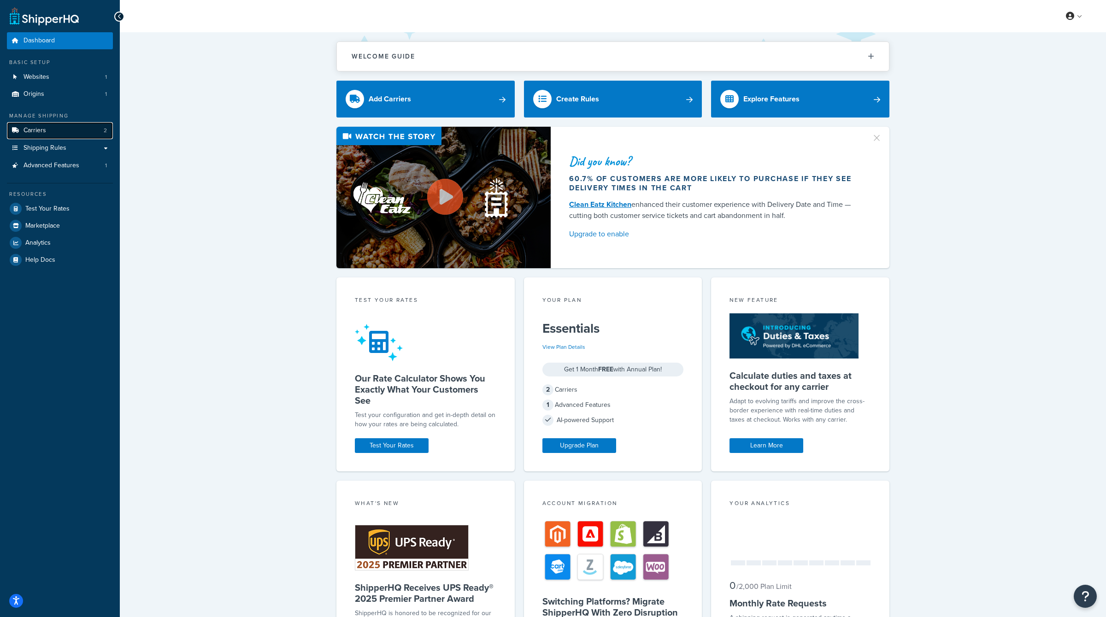
click at [81, 128] on link "Carriers 2" at bounding box center [60, 130] width 106 height 17
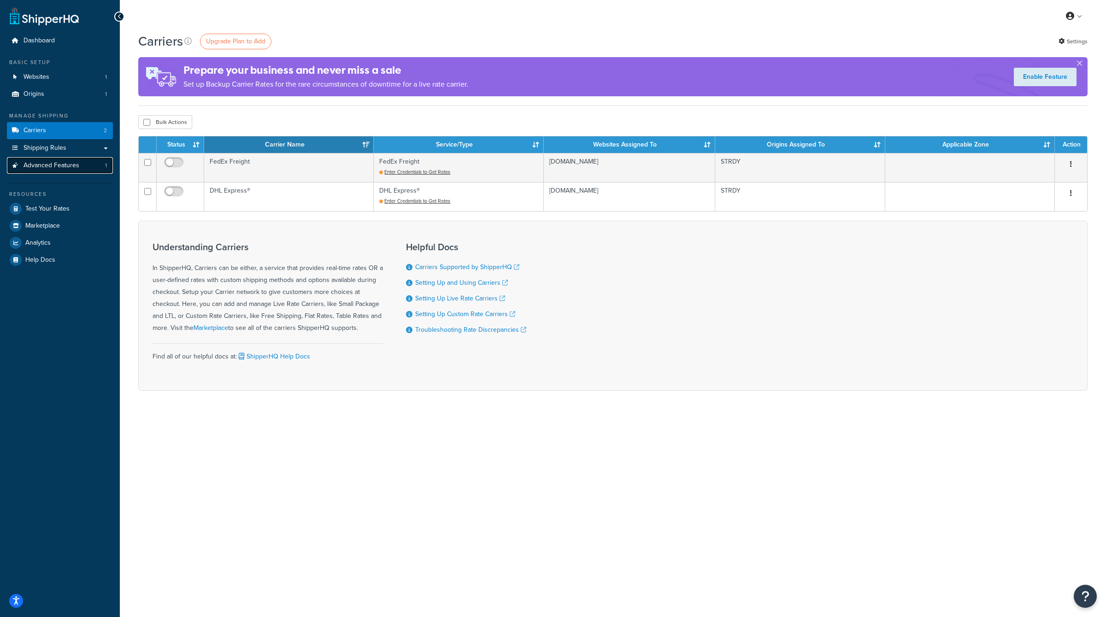
click at [79, 172] on link "Advanced Features 1" at bounding box center [60, 165] width 106 height 17
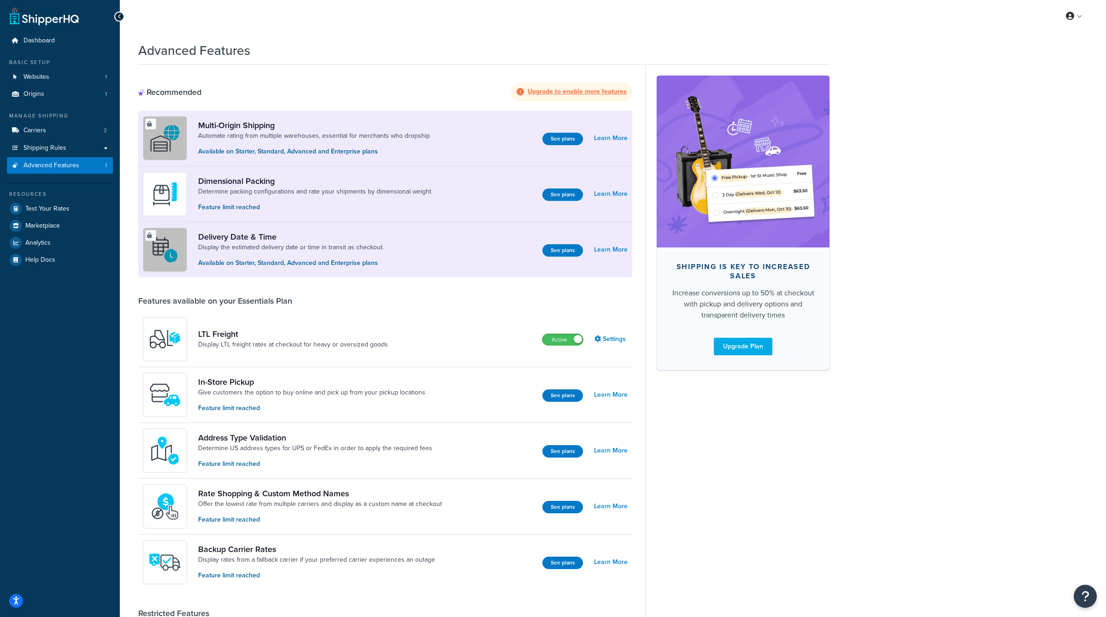
click at [433, 61] on div "Advanced Features Recommended Upgrade to enable more features Multi-Origin Ship…" at bounding box center [484, 487] width 692 height 901
click at [614, 93] on div "Upgrade to enable more features" at bounding box center [571, 92] width 121 height 18
click at [69, 130] on link "Carriers 2" at bounding box center [60, 130] width 106 height 17
